Goal: Information Seeking & Learning: Compare options

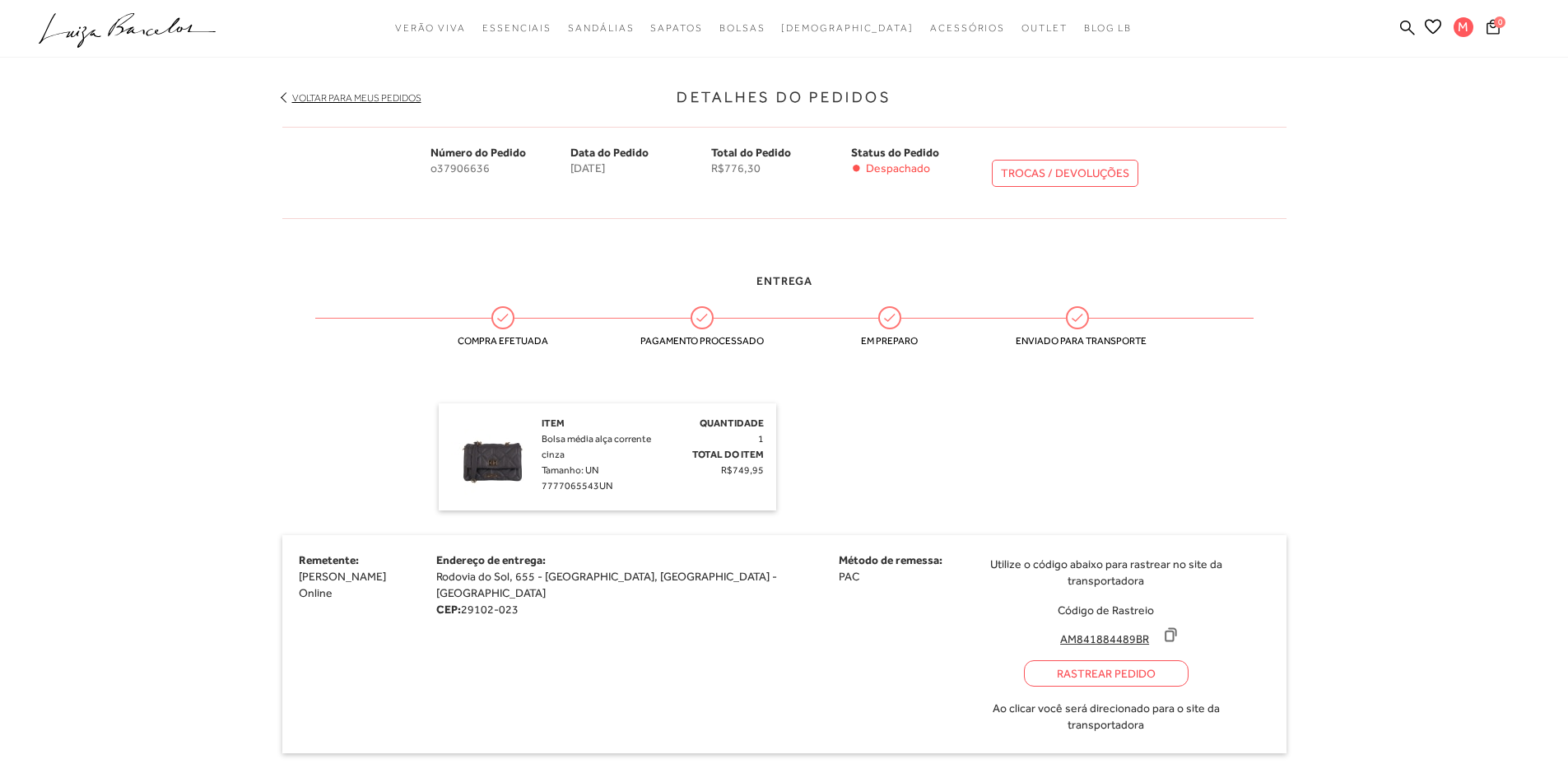
scroll to position [82, 0]
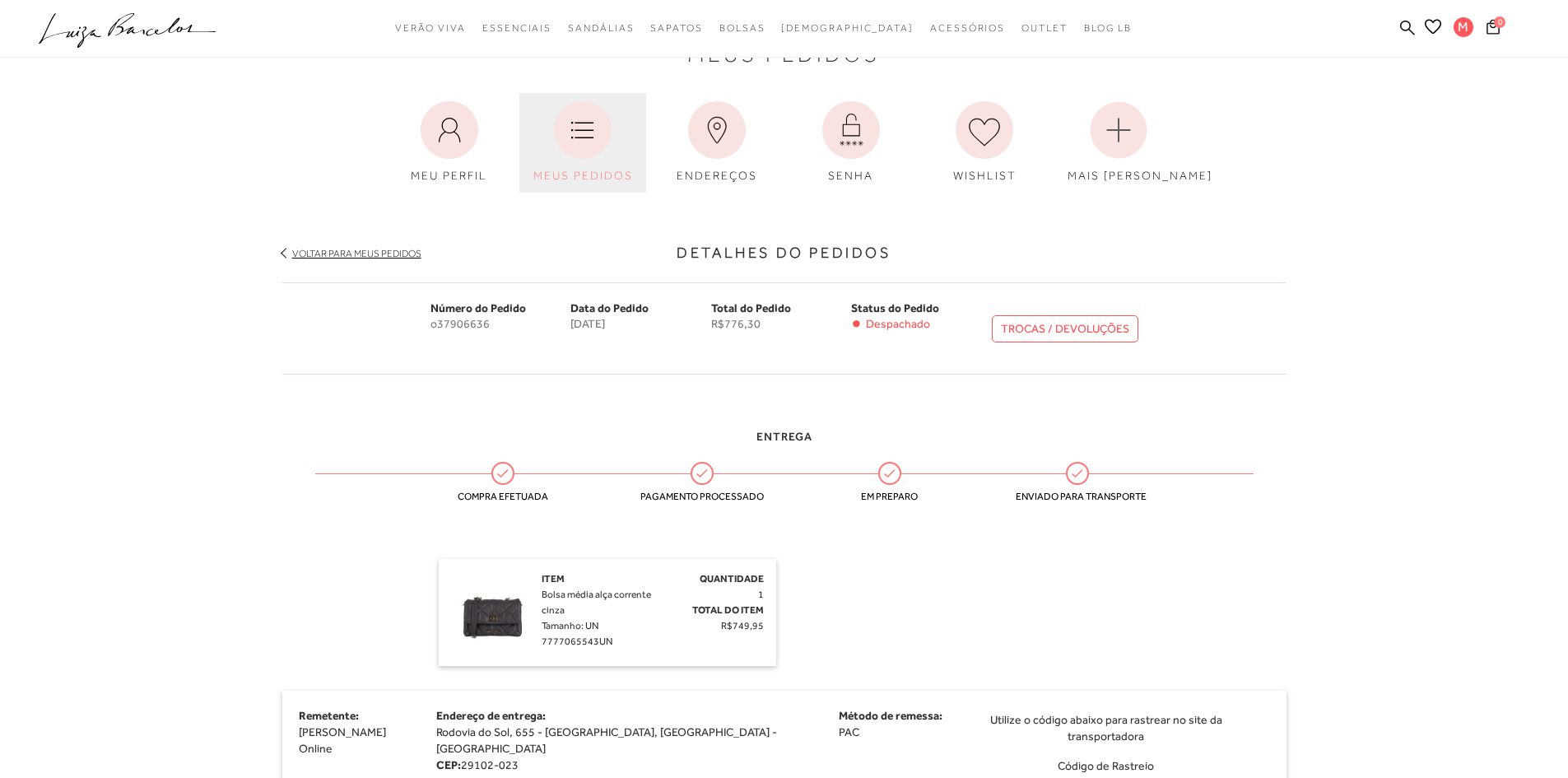
click at [579, 135] on icon at bounding box center [582, 130] width 57 height 57
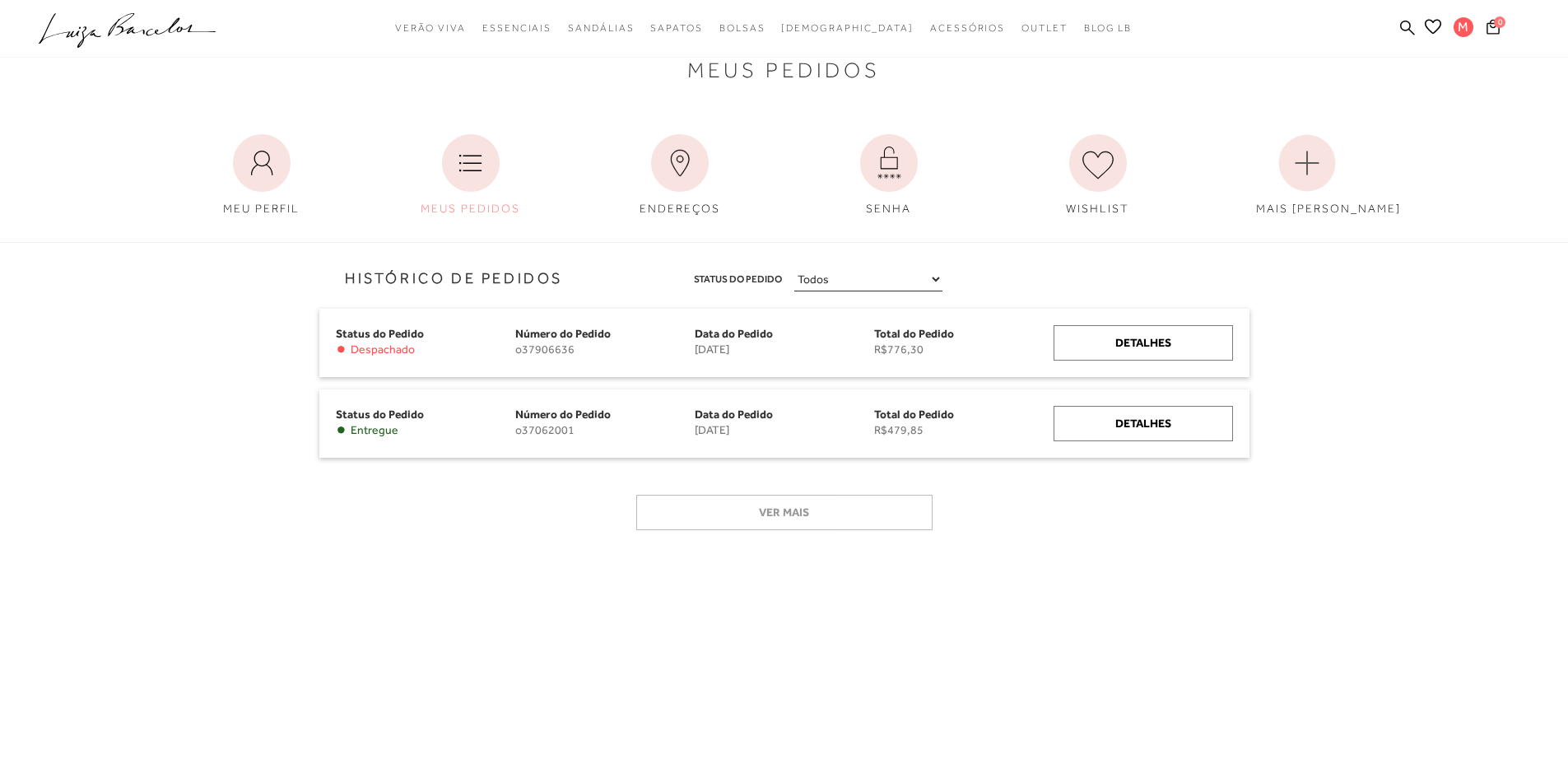
click at [1098, 350] on div "Detalhes" at bounding box center [1144, 343] width 179 height 36
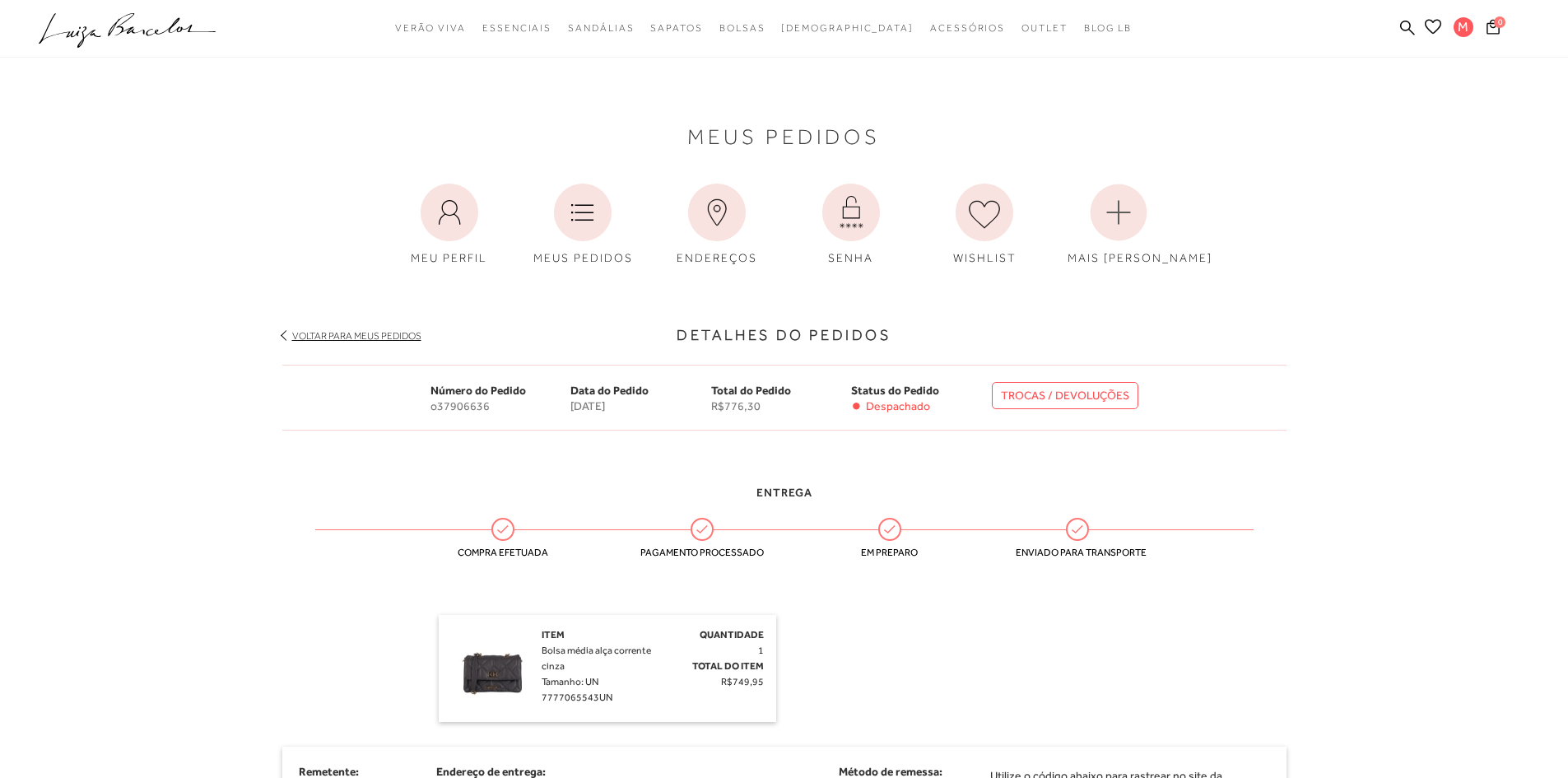
click at [1433, 28] on icon at bounding box center [1434, 27] width 17 height 16
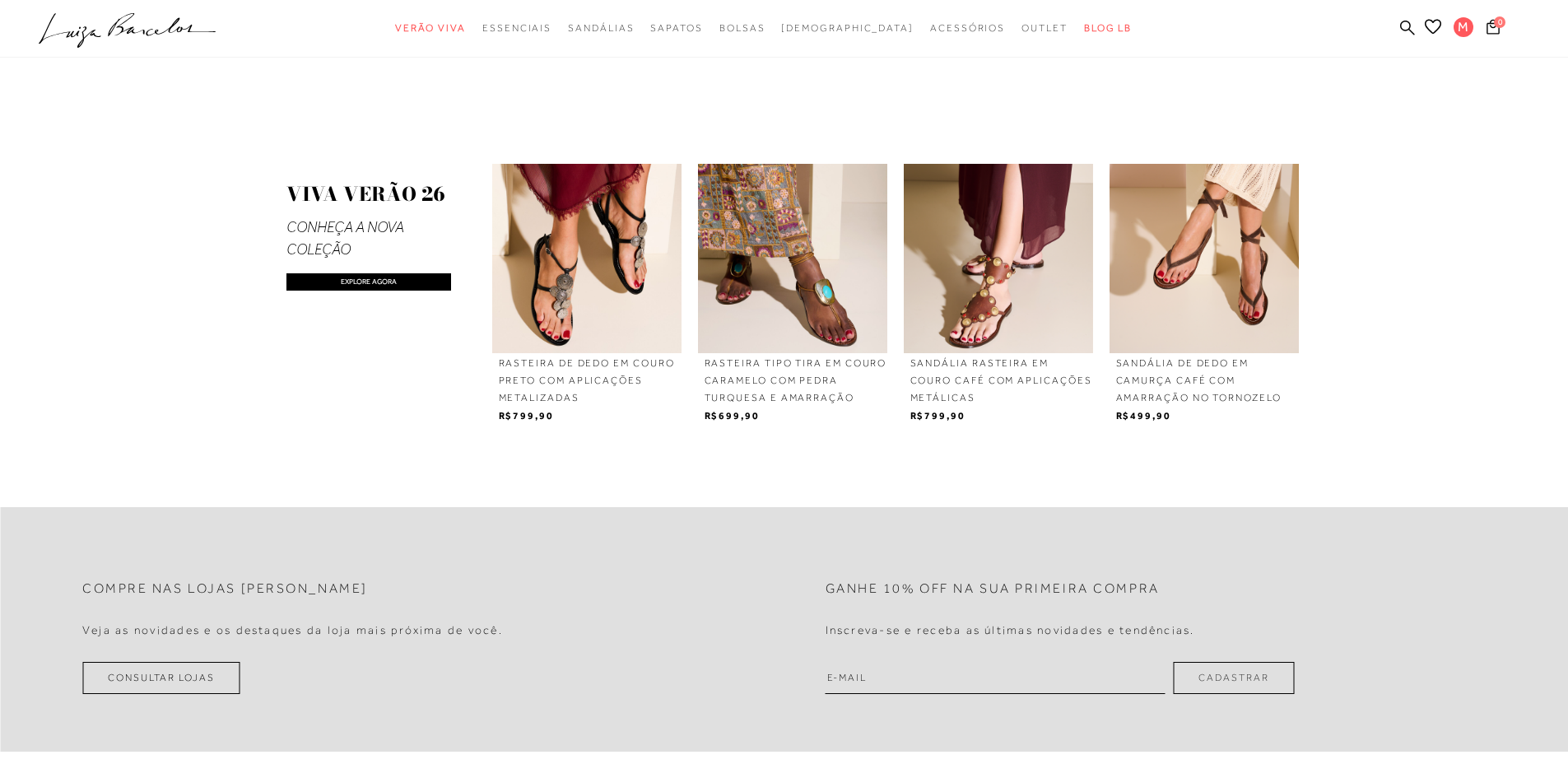
scroll to position [1730, 0]
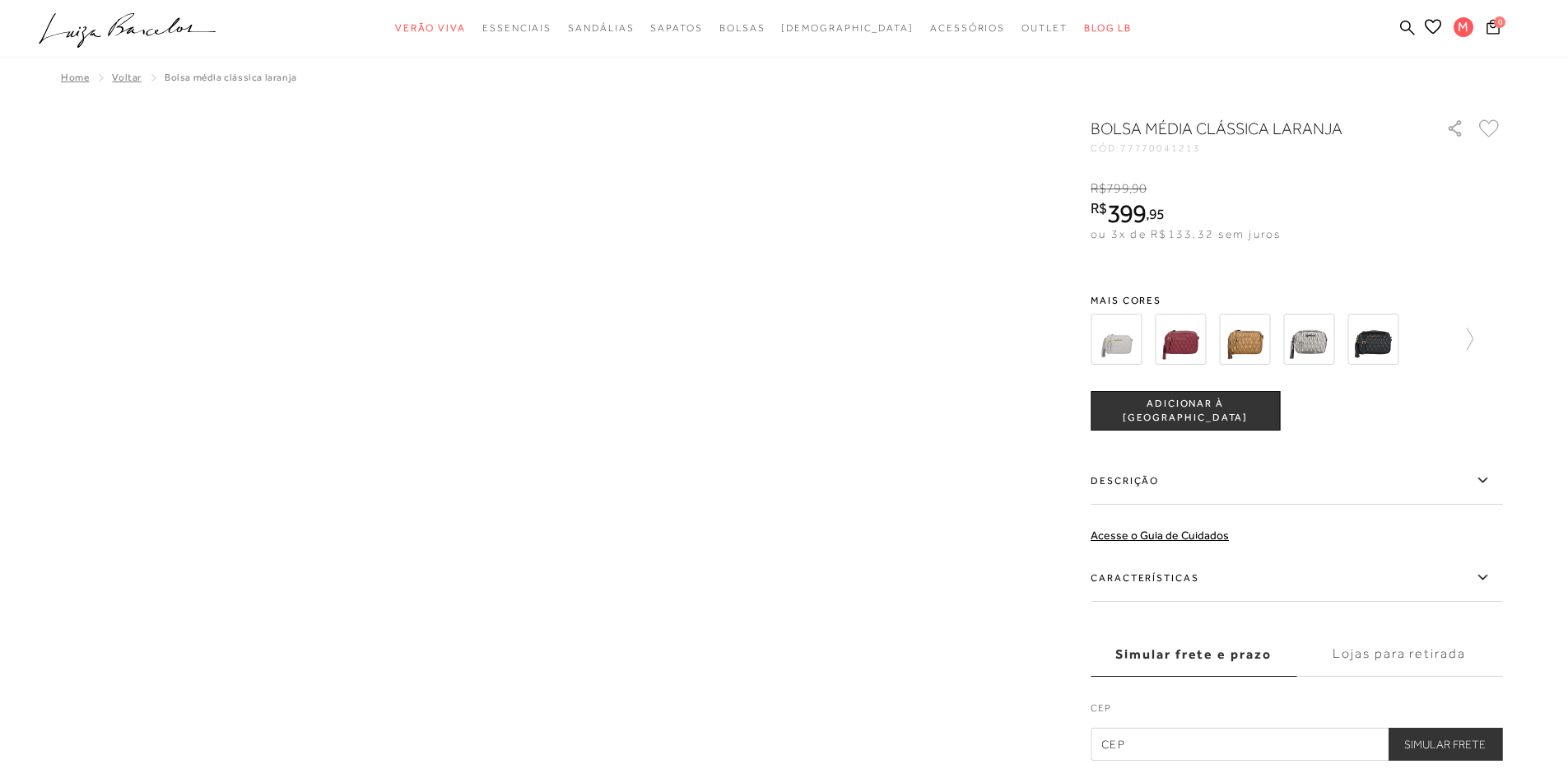
click at [1117, 339] on img at bounding box center [1116, 339] width 51 height 51
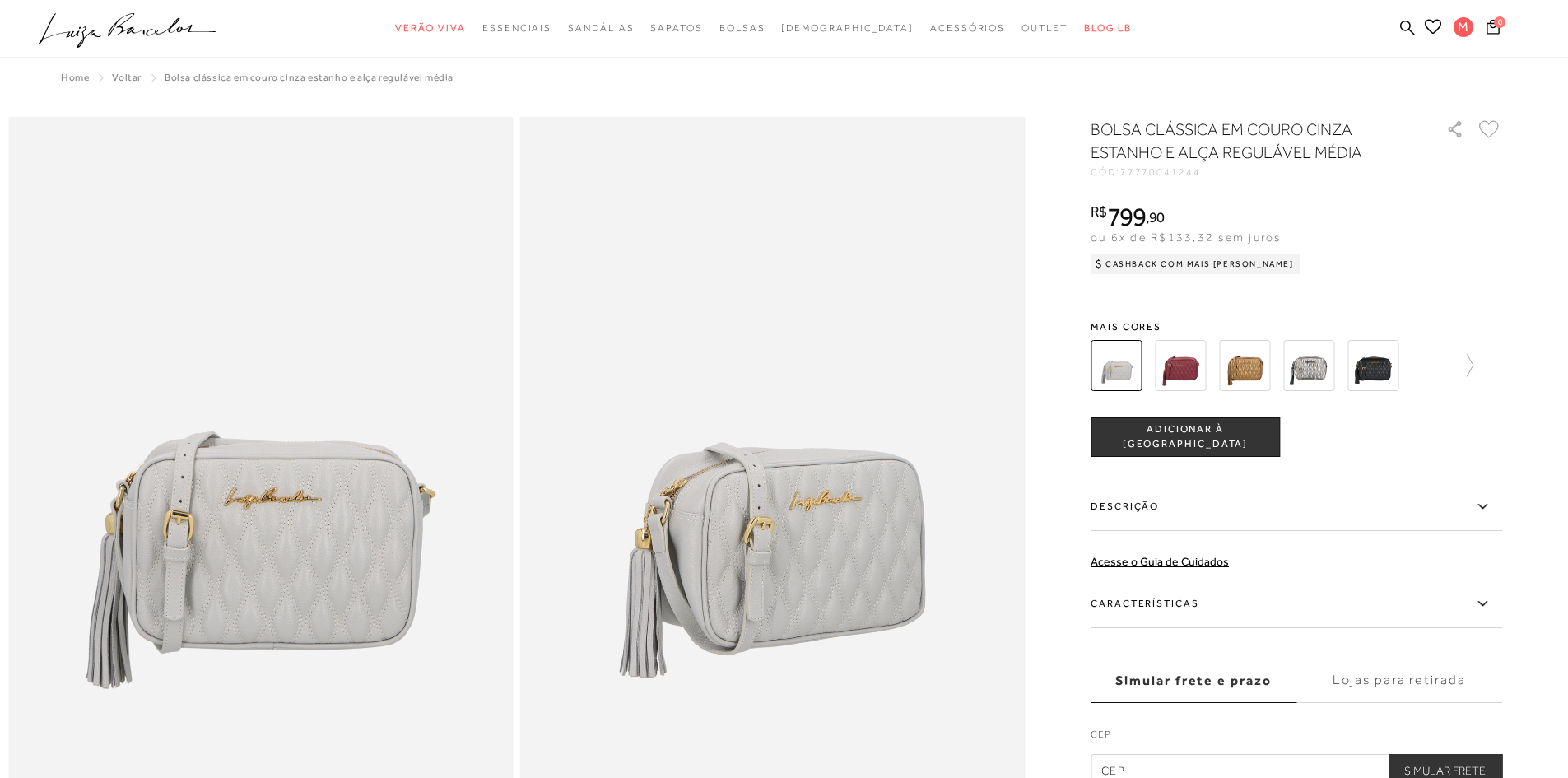
click at [1197, 391] on div "BOLSA CLÁSSICA EM COURO CINZA ESTANHO E ALÇA REGULÁVEL MÉDIA CÓD: 77770041244 ×…" at bounding box center [1297, 453] width 412 height 669
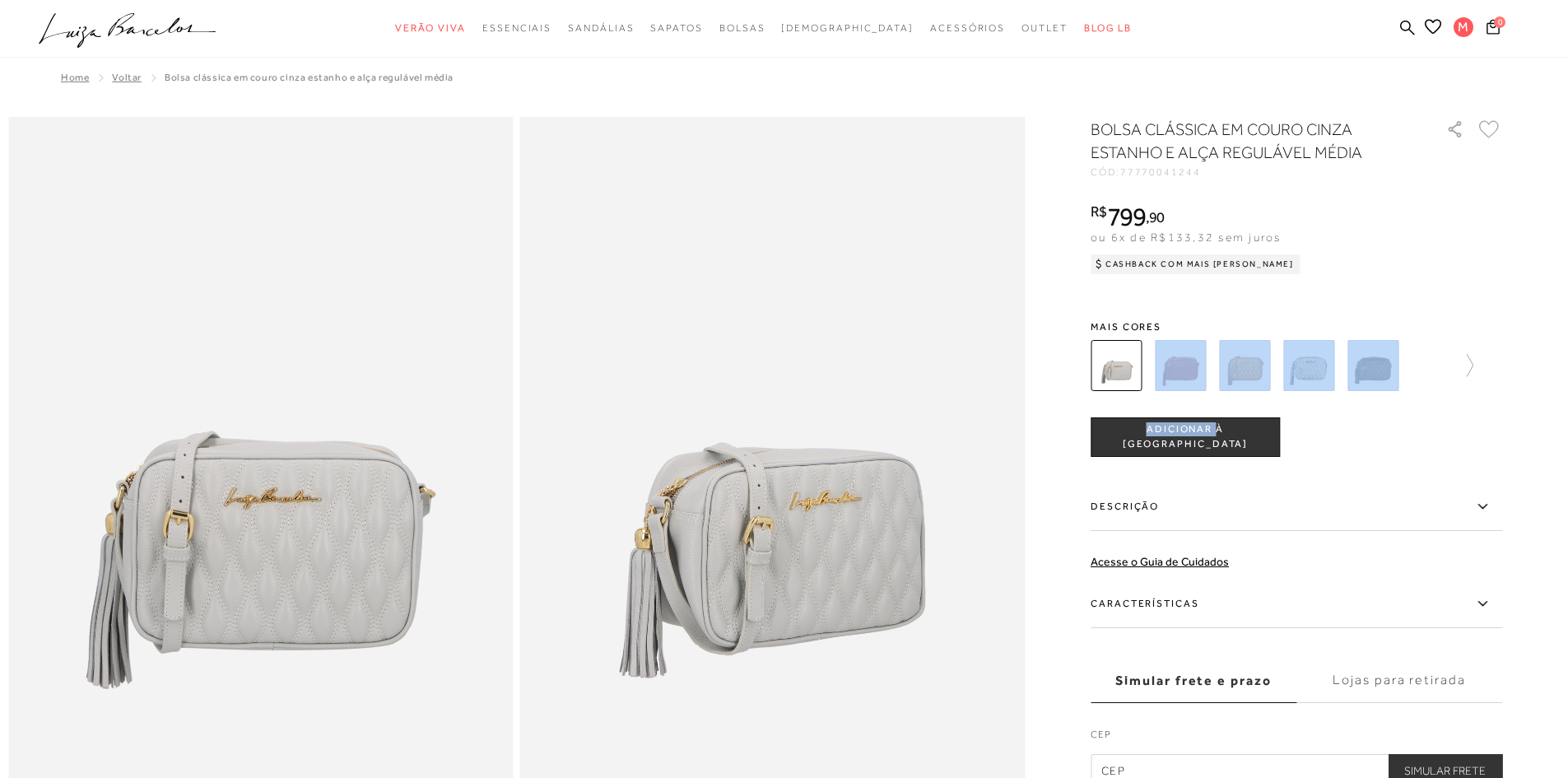
click at [1190, 374] on img at bounding box center [1180, 365] width 51 height 51
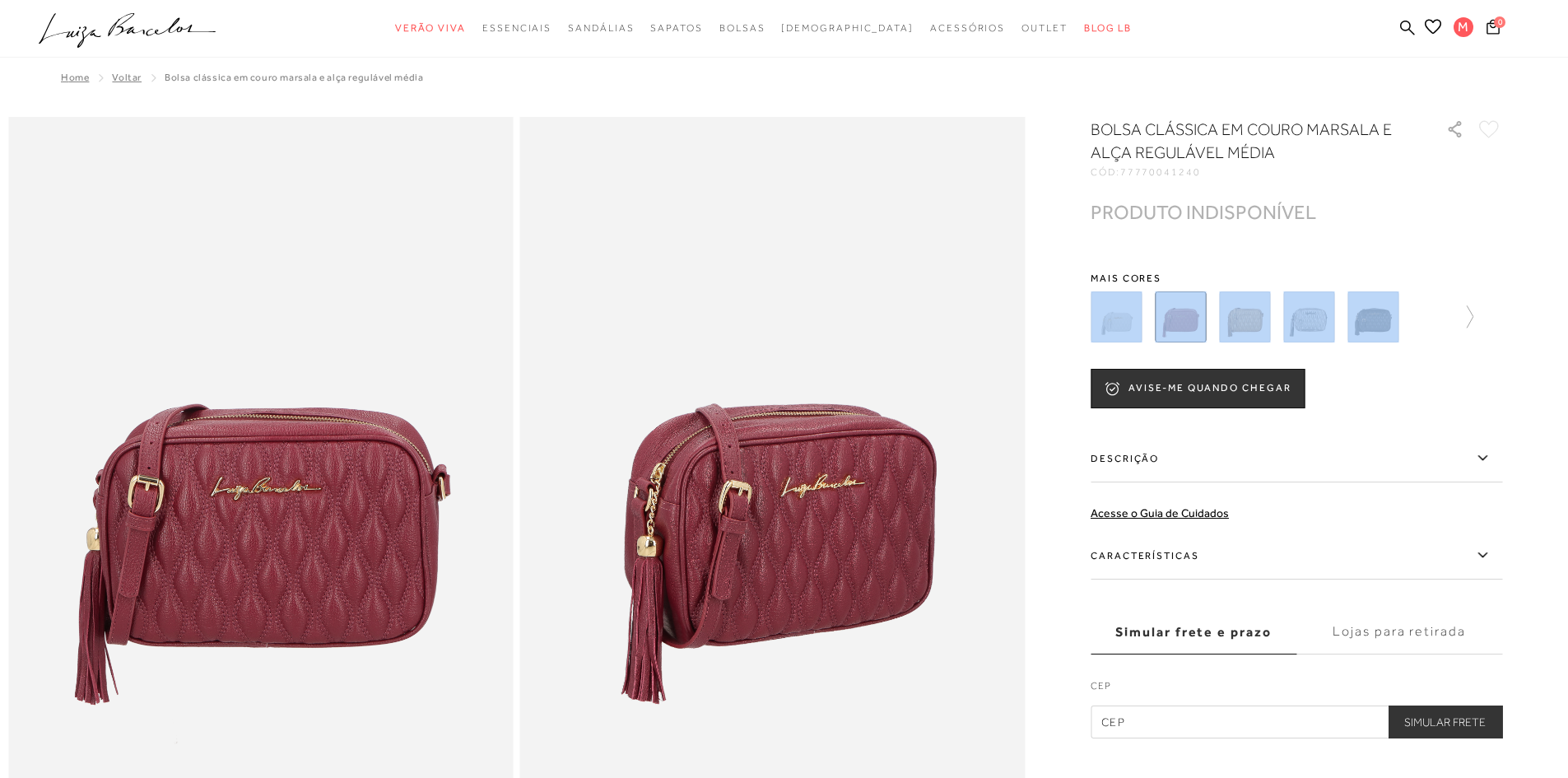
click at [1255, 328] on img at bounding box center [1244, 316] width 51 height 51
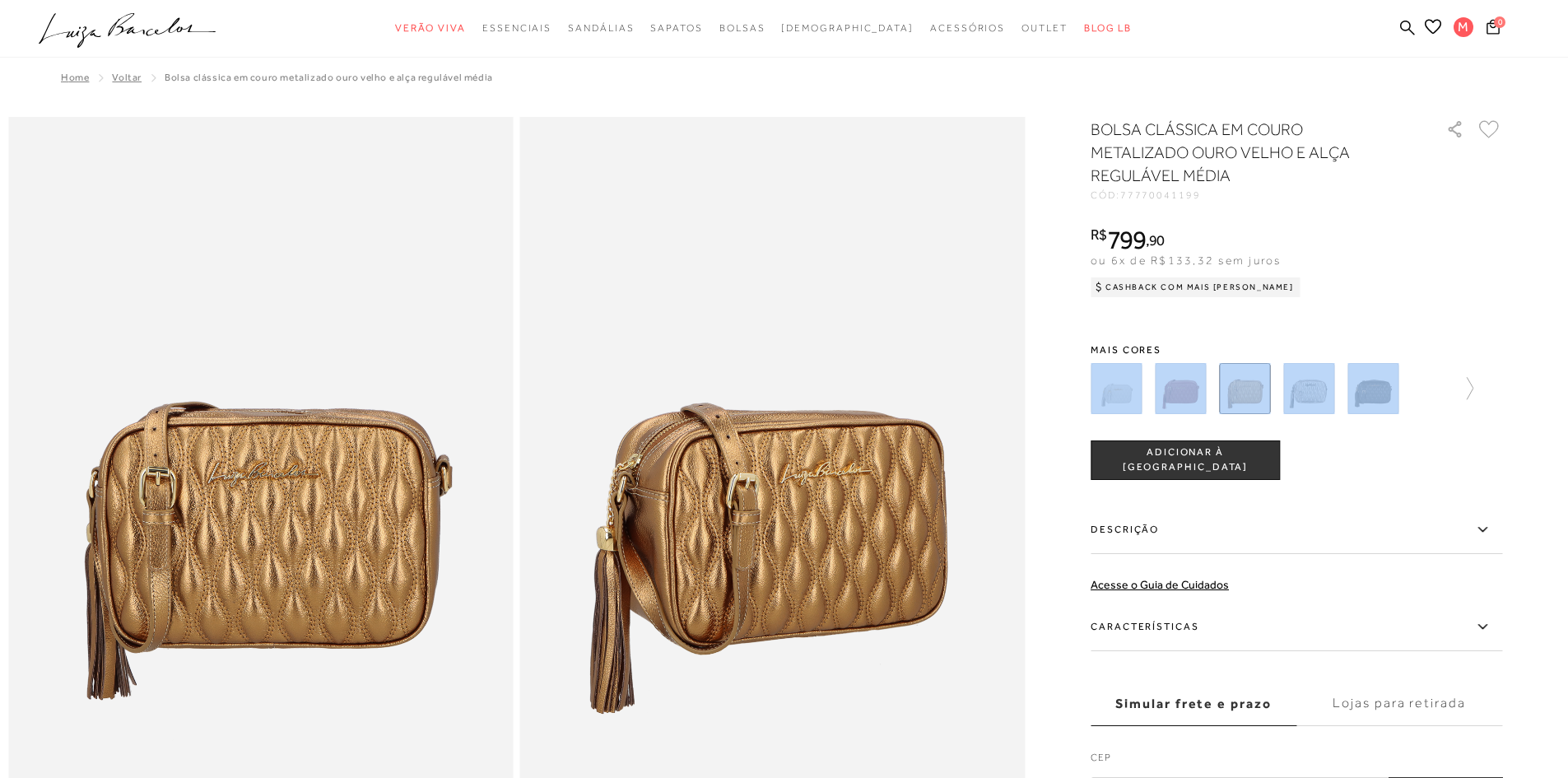
click at [1312, 385] on img at bounding box center [1308, 388] width 51 height 51
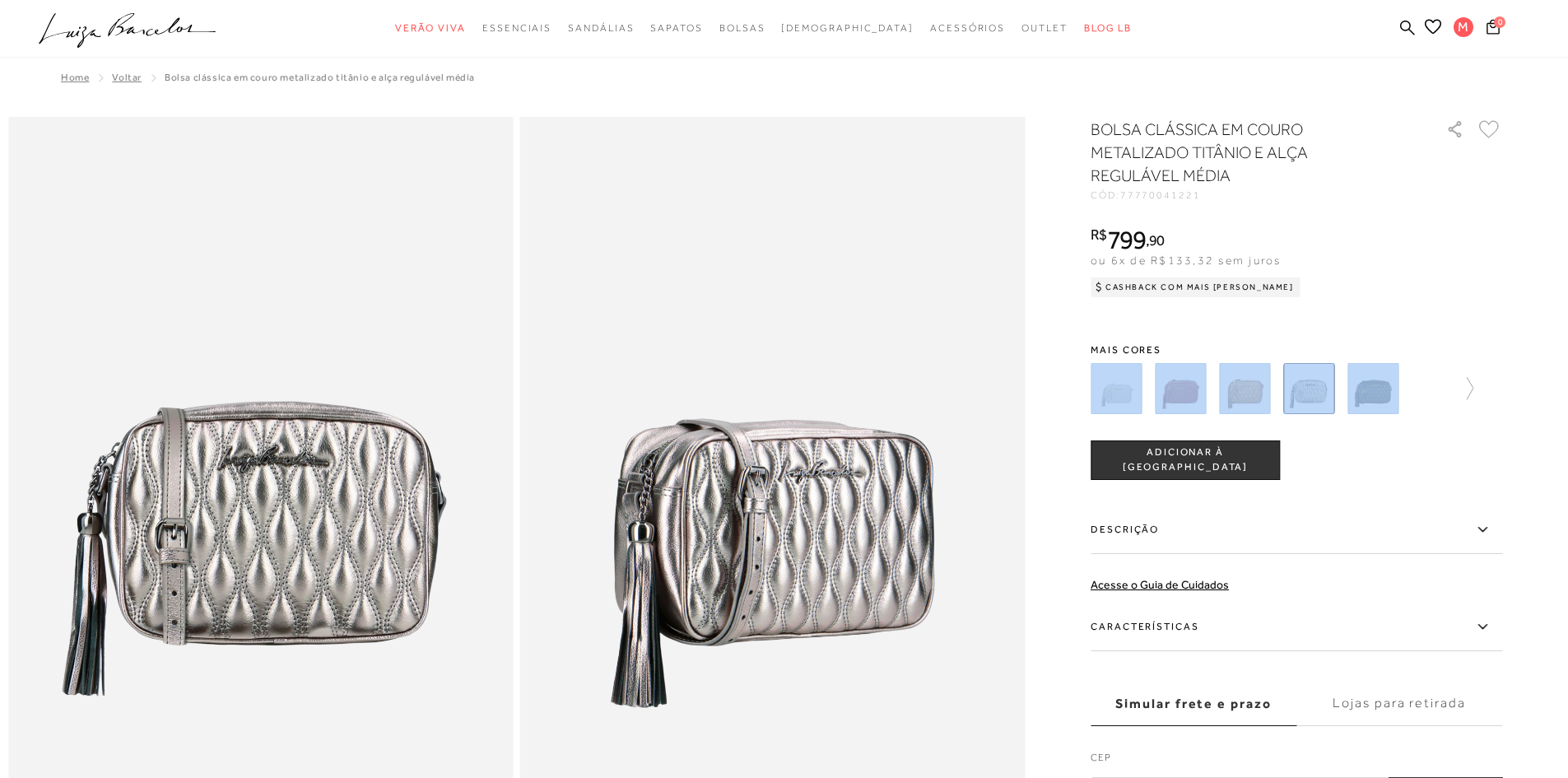
click at [1360, 387] on img at bounding box center [1373, 388] width 51 height 51
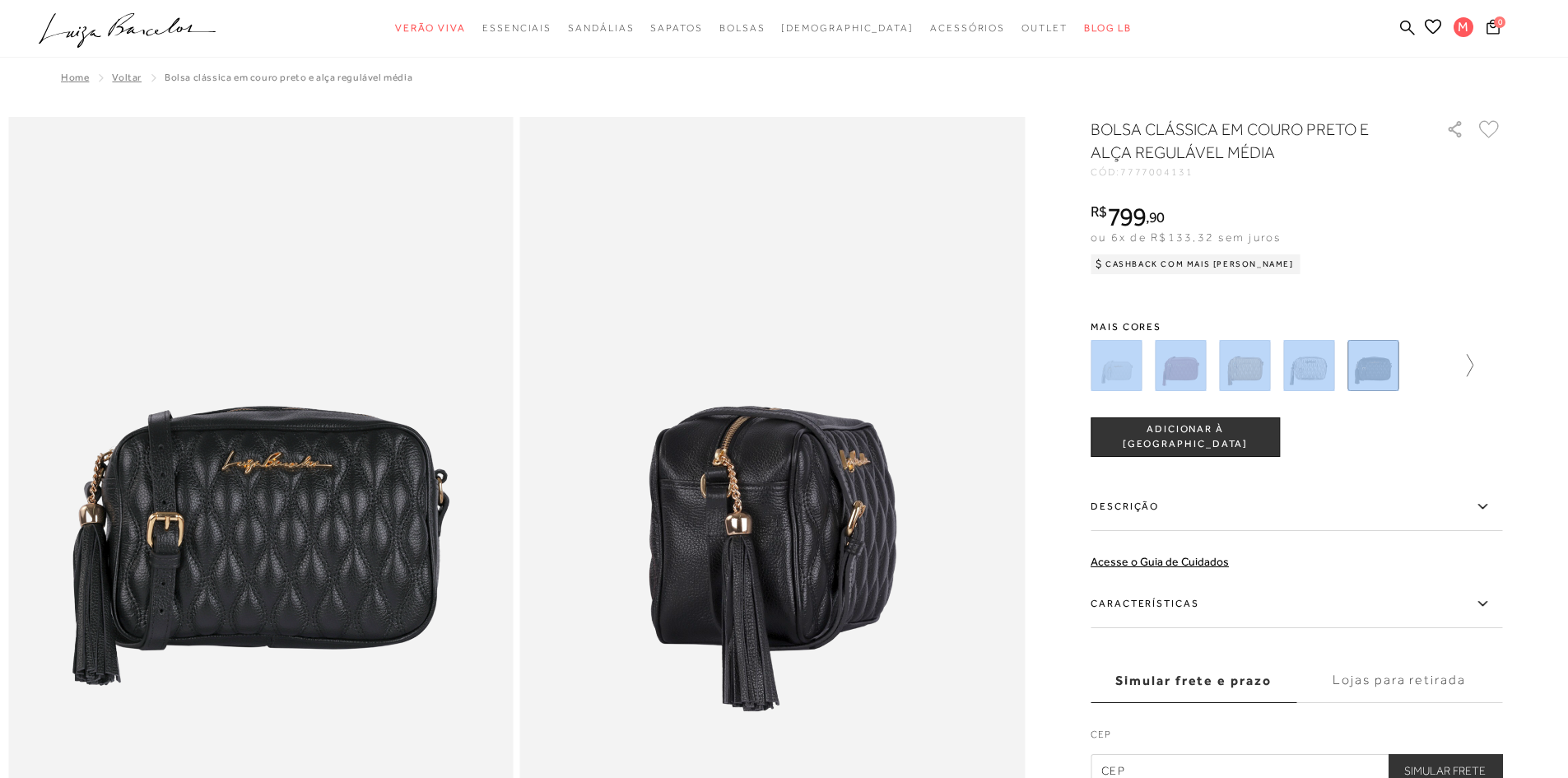
click at [1467, 355] on icon at bounding box center [1463, 365] width 23 height 23
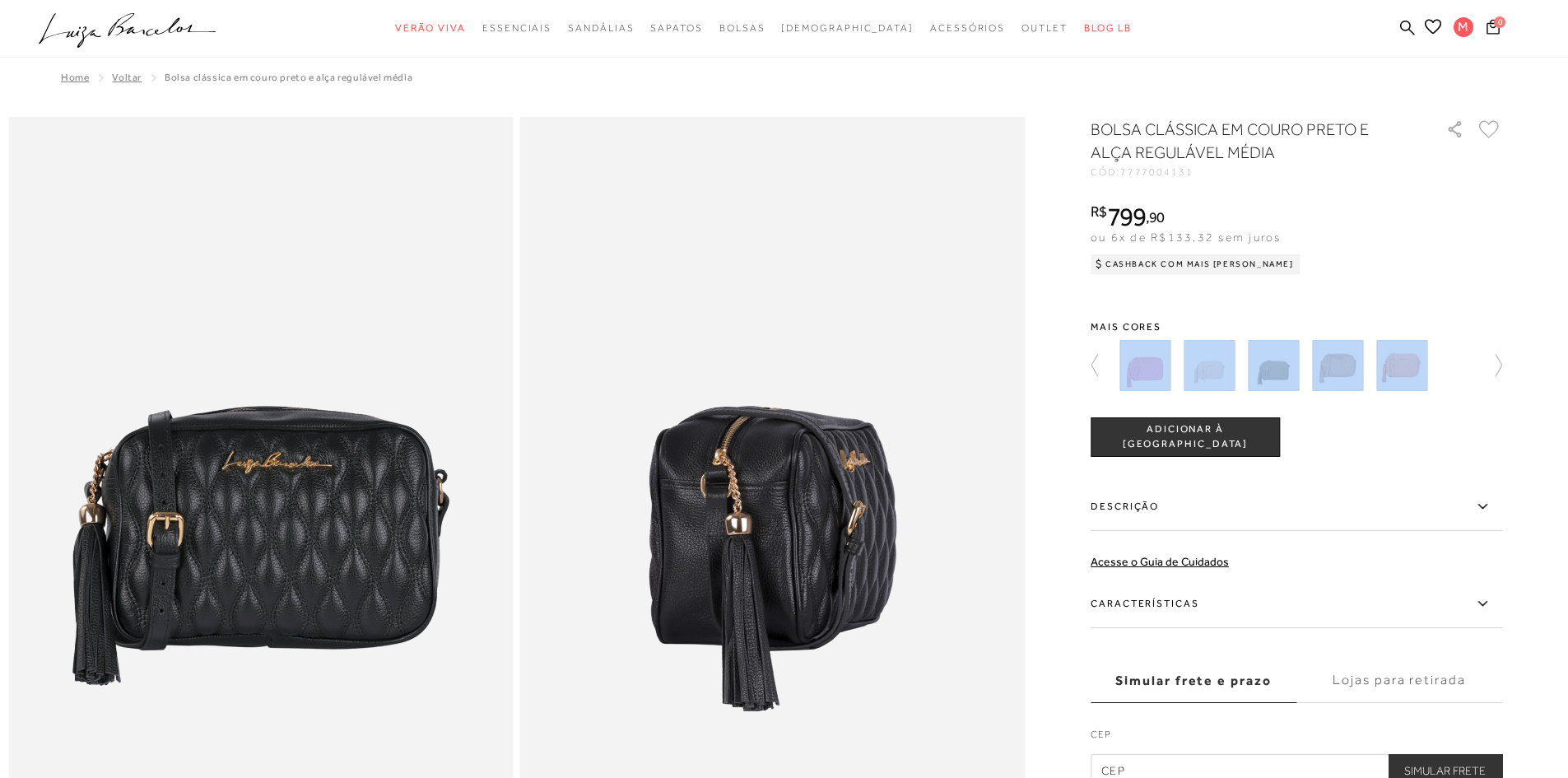
click at [1139, 362] on img at bounding box center [1145, 365] width 51 height 51
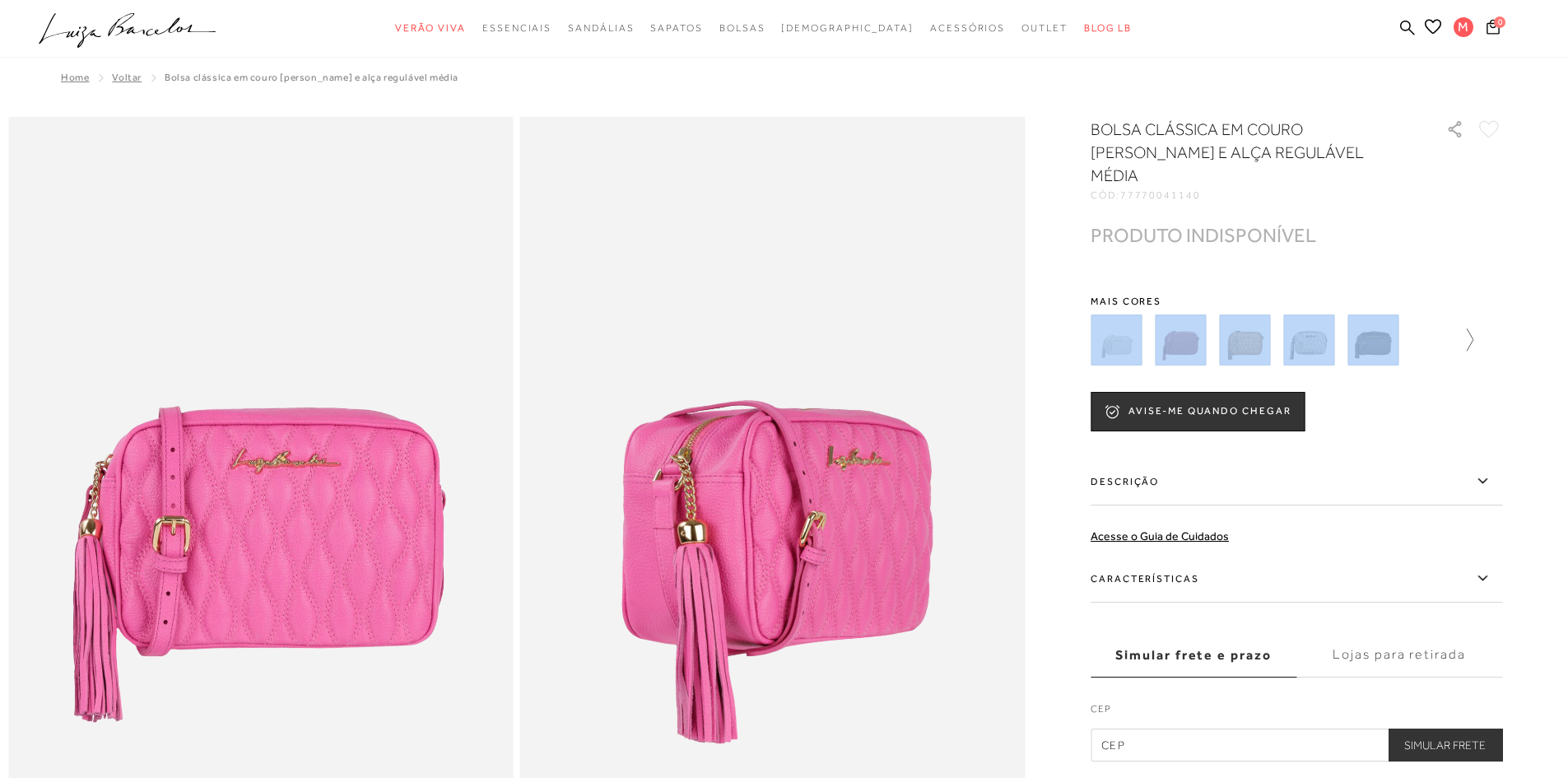
click at [1470, 329] on icon at bounding box center [1463, 340] width 23 height 23
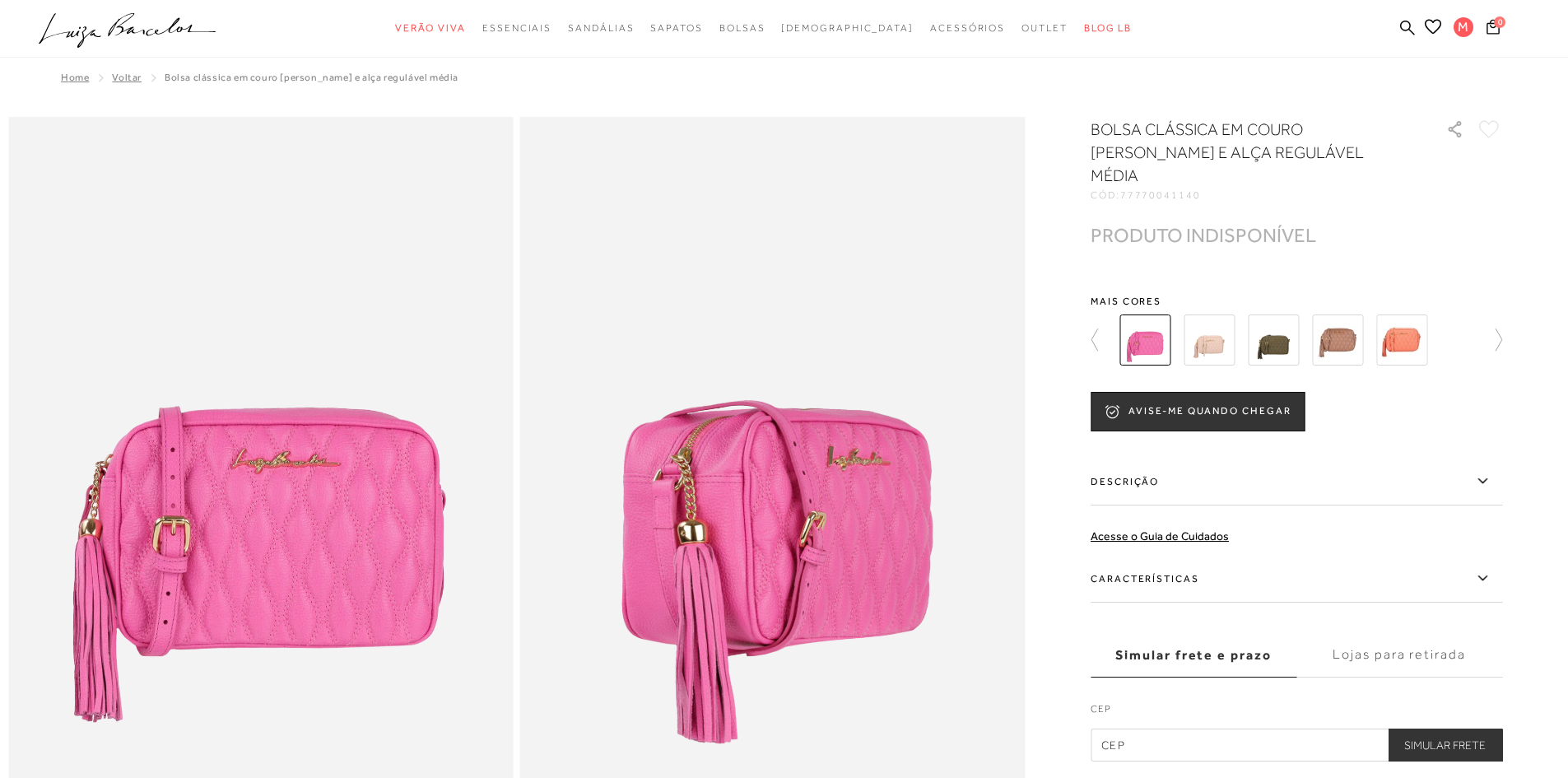
click at [1482, 410] on div "BOLSA CLÁSSICA EM COURO ROSA BABALOO E ALÇA REGULÁVEL MÉDIA CÓD: 77770041140 × …" at bounding box center [1297, 440] width 412 height 644
click at [1409, 340] on img at bounding box center [1401, 340] width 51 height 51
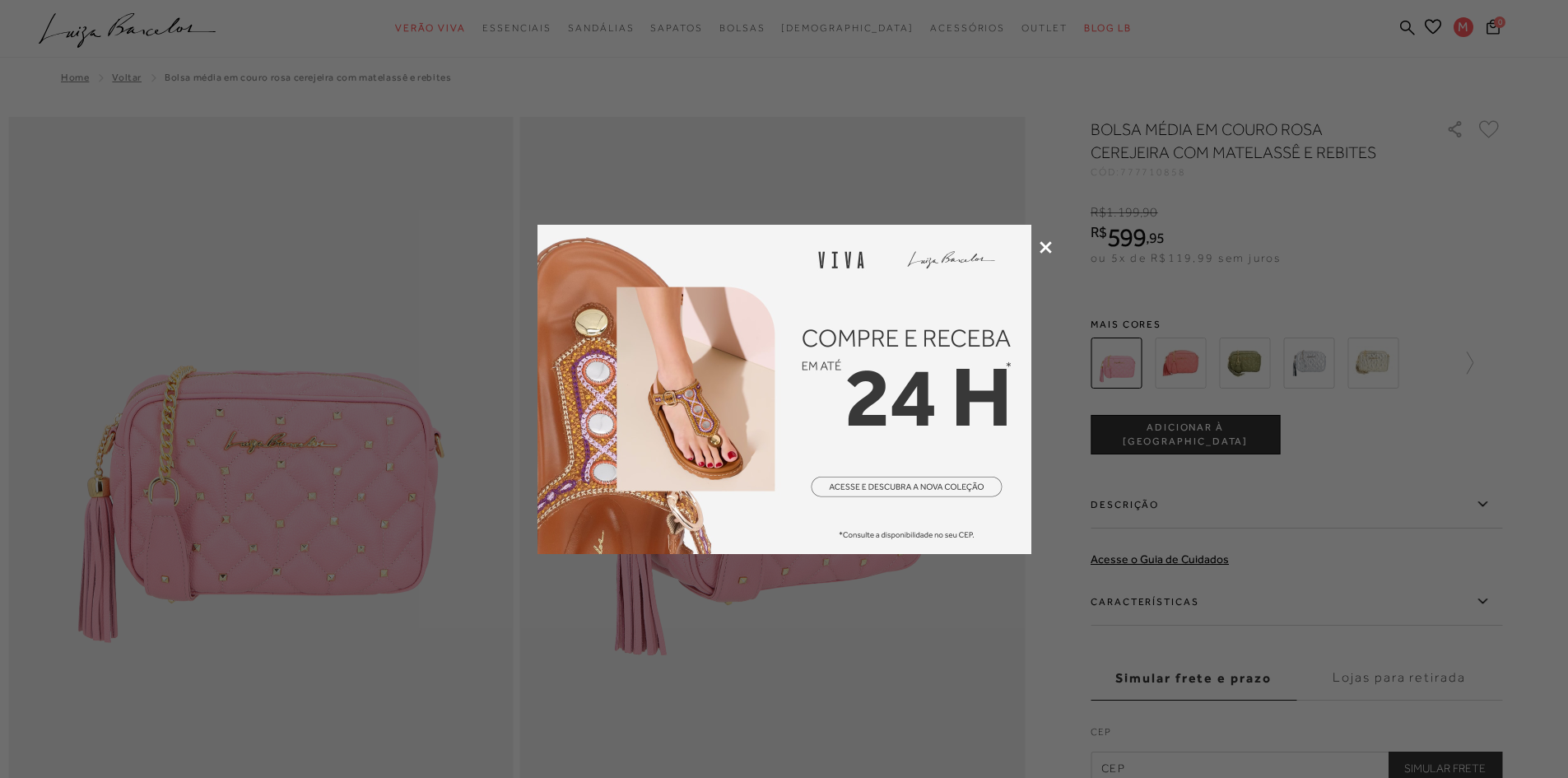
click at [1043, 242] on icon at bounding box center [1046, 247] width 12 height 12
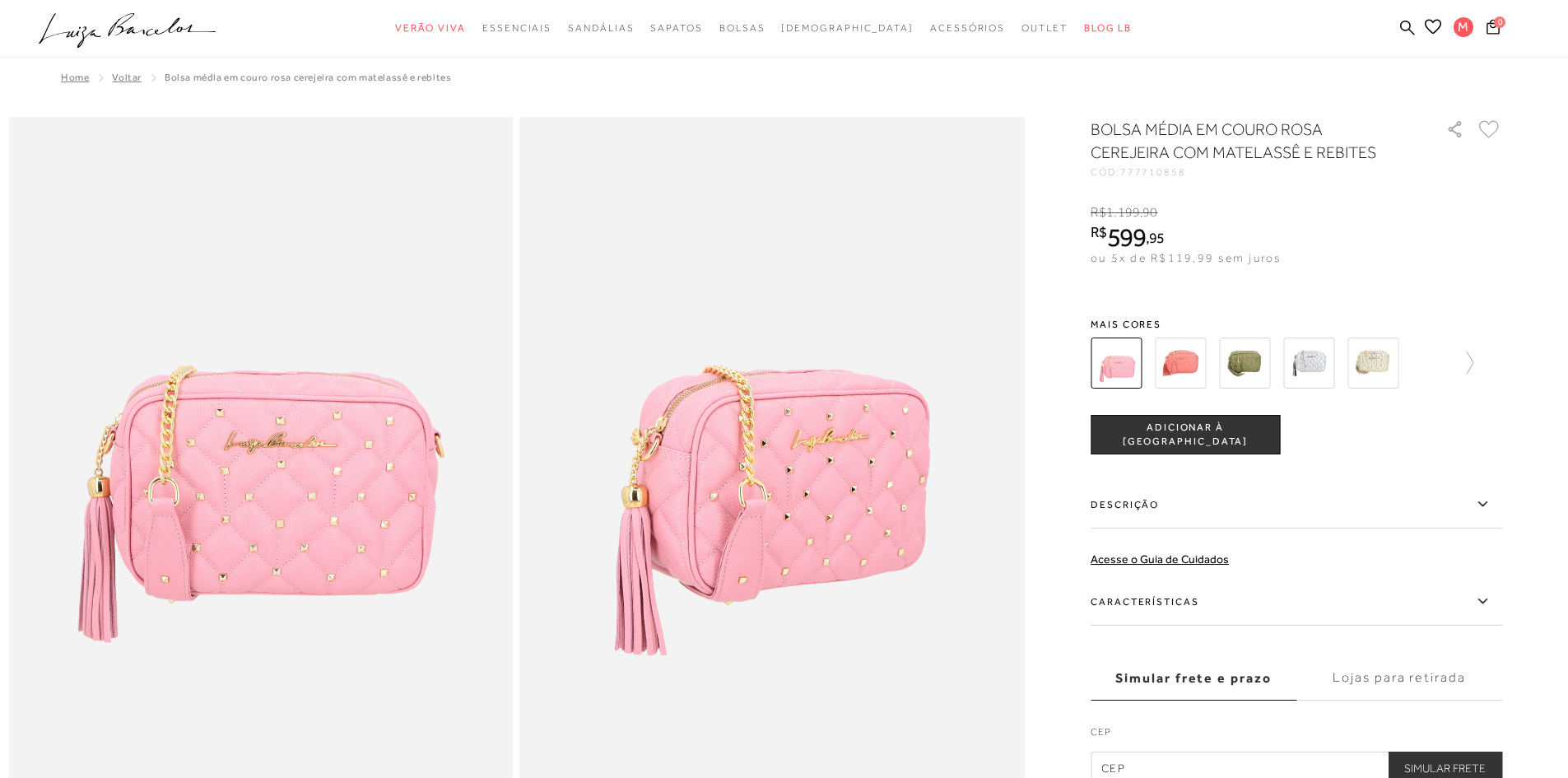
click at [1175, 353] on img at bounding box center [1180, 363] width 51 height 51
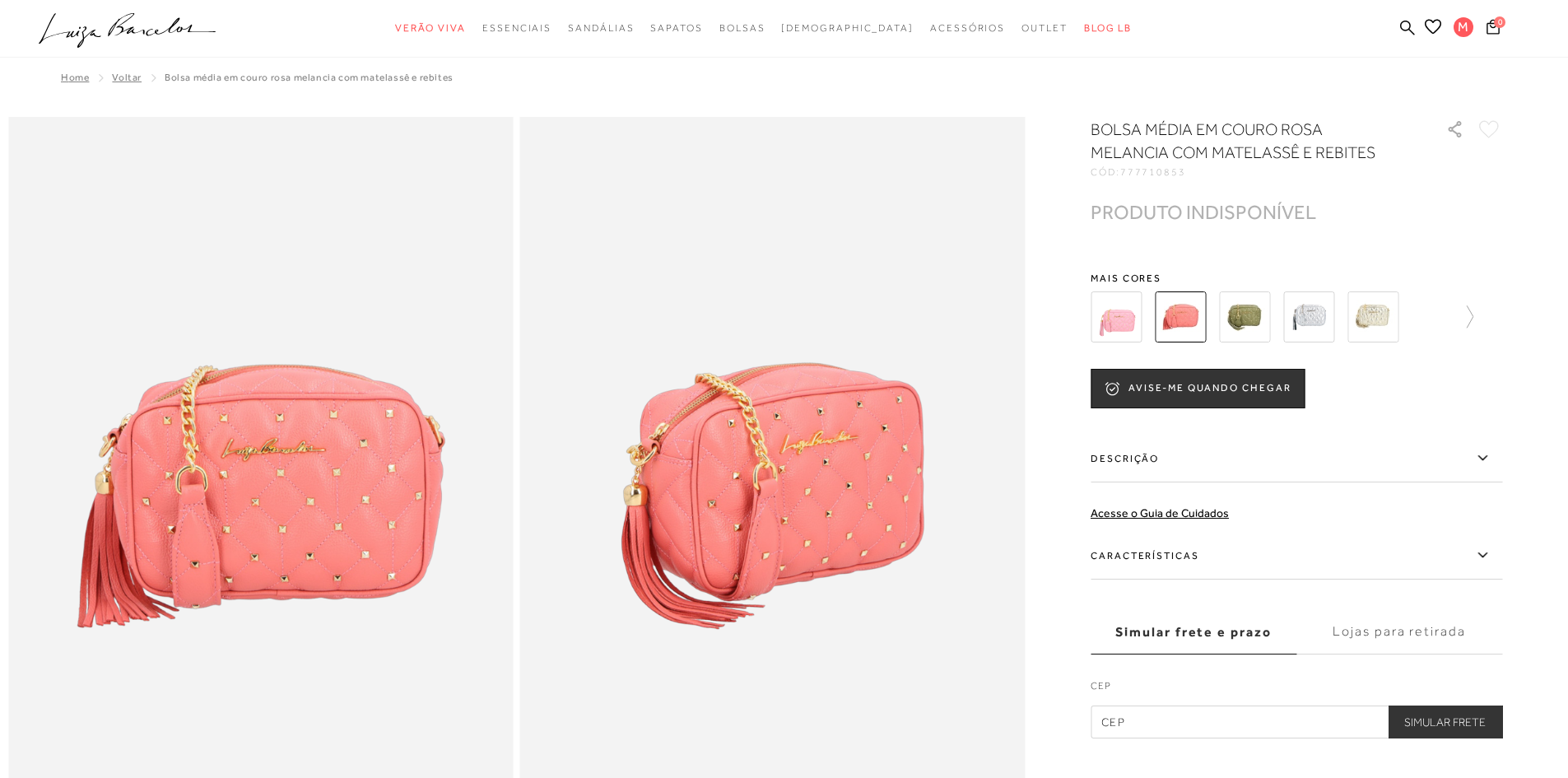
click at [1227, 311] on img at bounding box center [1244, 316] width 51 height 51
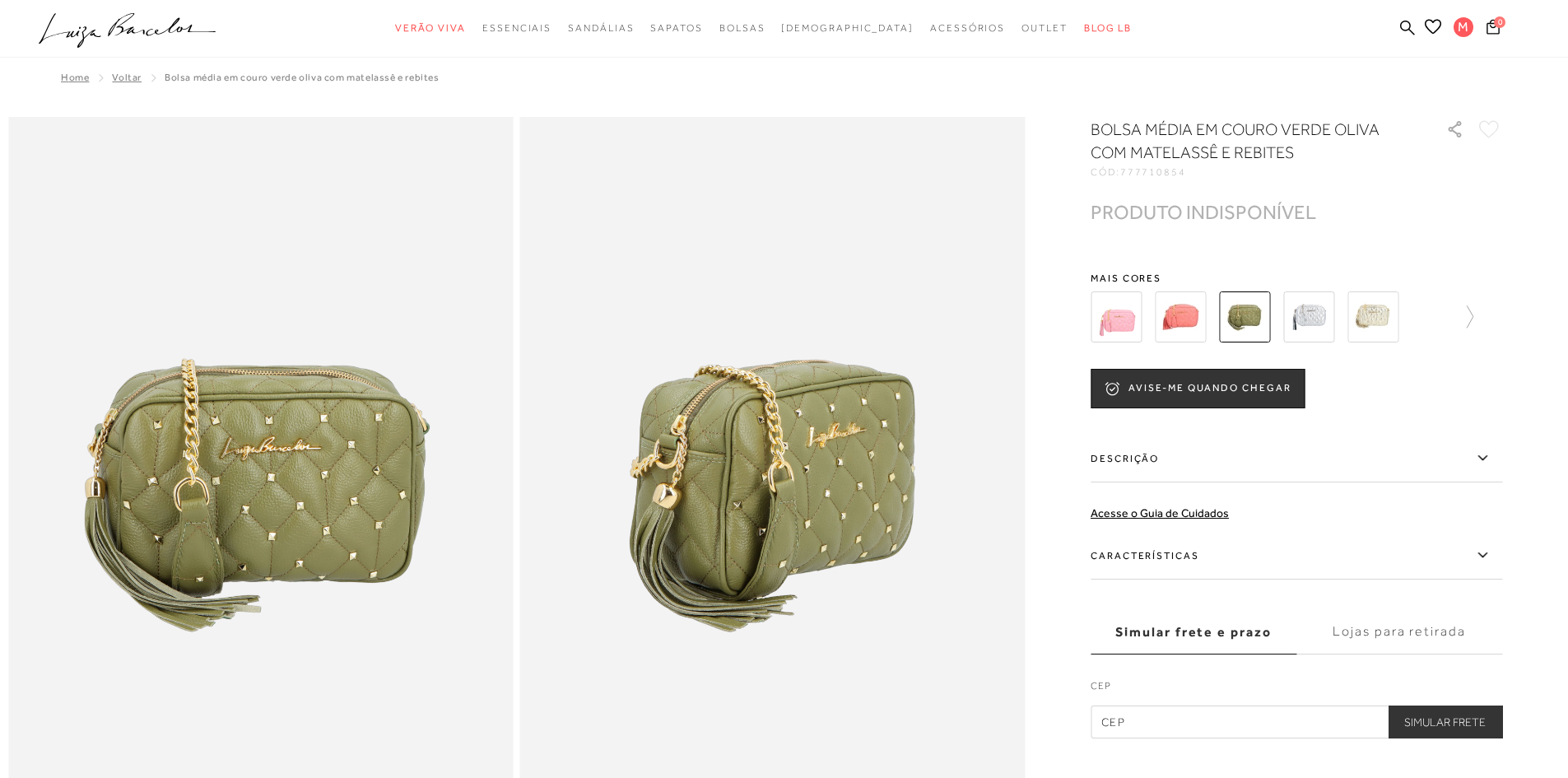
click at [1111, 325] on img at bounding box center [1116, 316] width 51 height 51
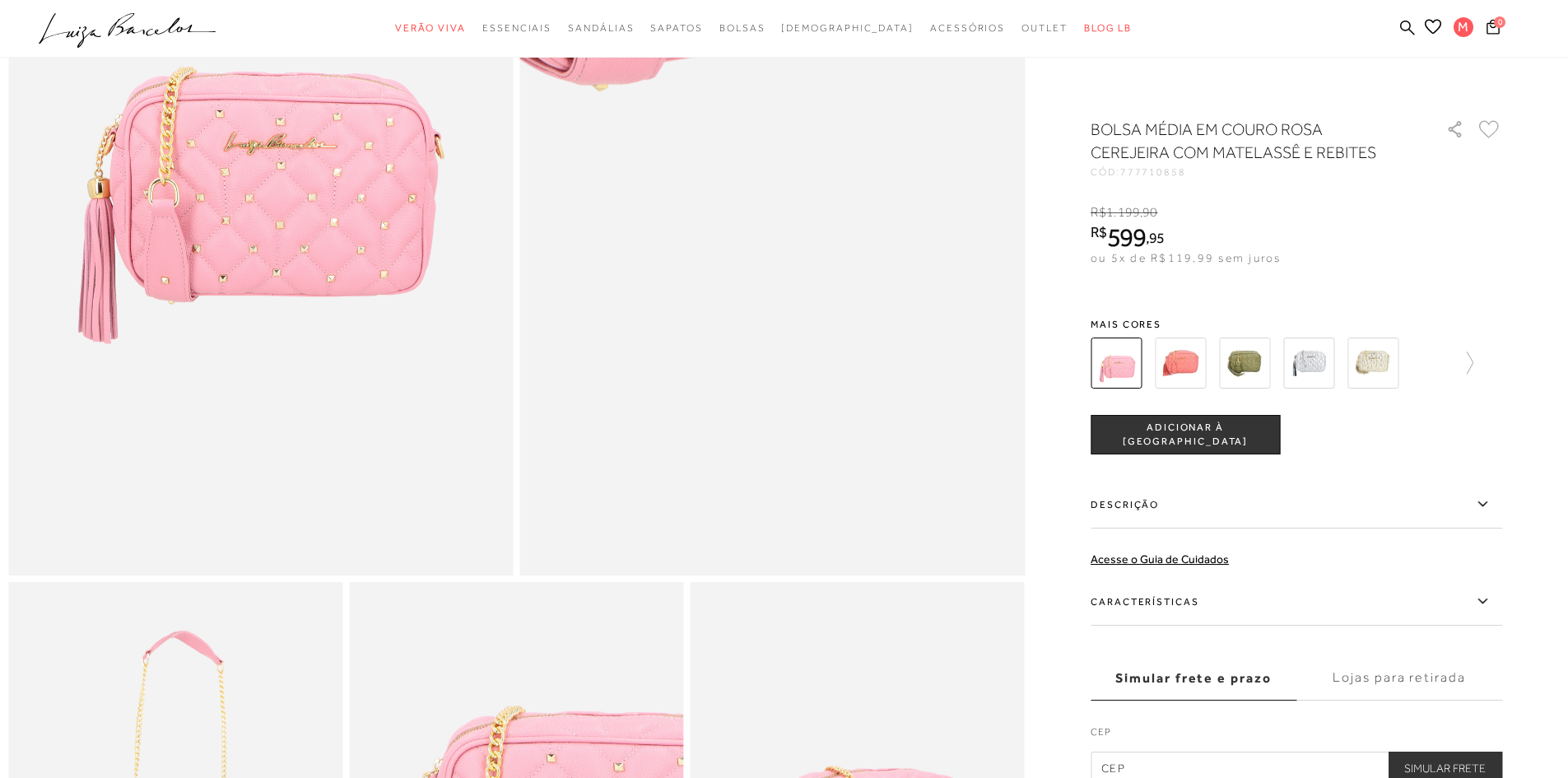
scroll to position [330, 0]
